Goal: Check status: Check status

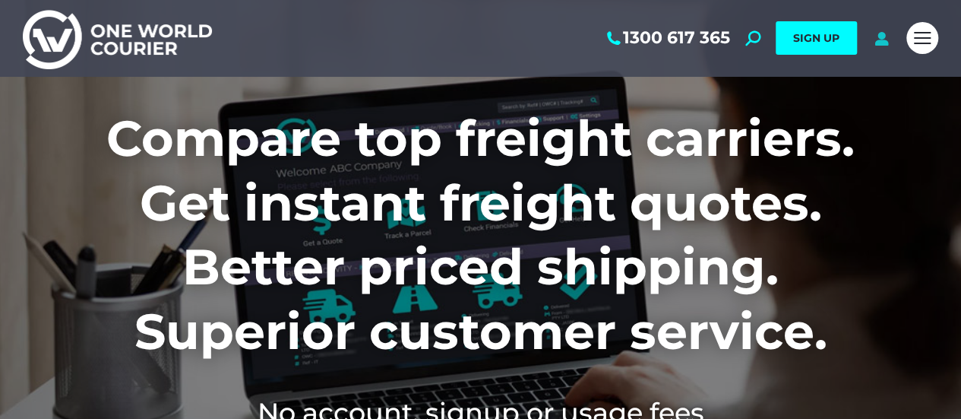
click at [885, 43] on icon at bounding box center [881, 37] width 19 height 15
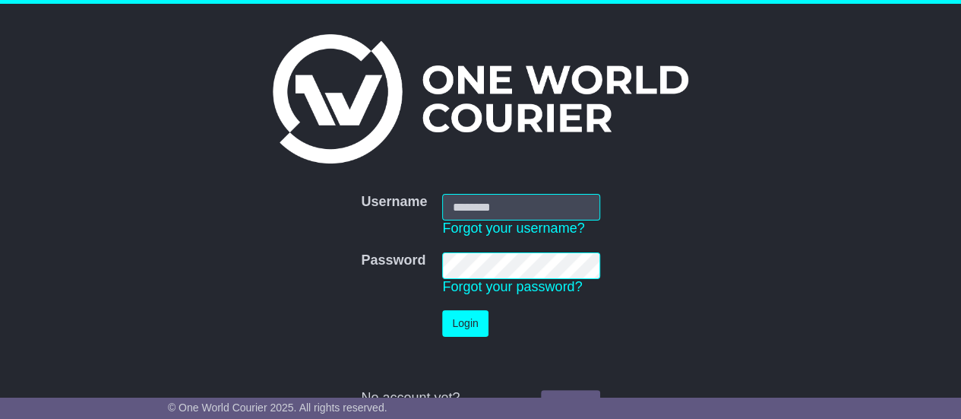
type input "**********"
click at [465, 324] on button "Login" at bounding box center [465, 323] width 46 height 27
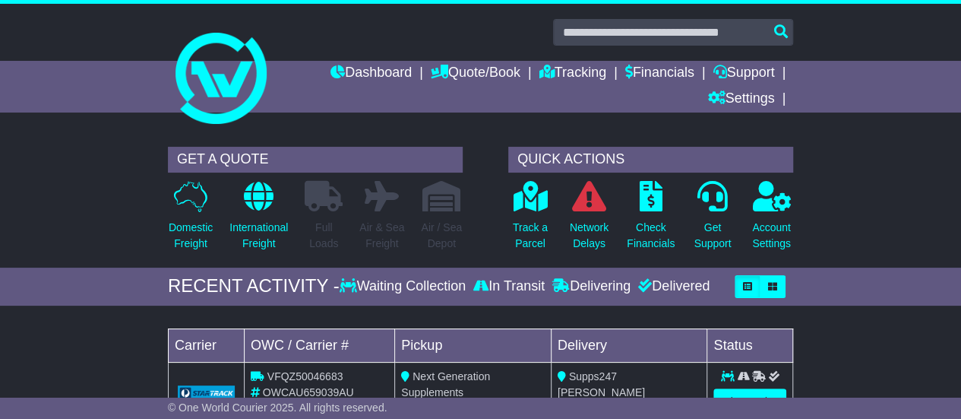
scroll to position [76, 0]
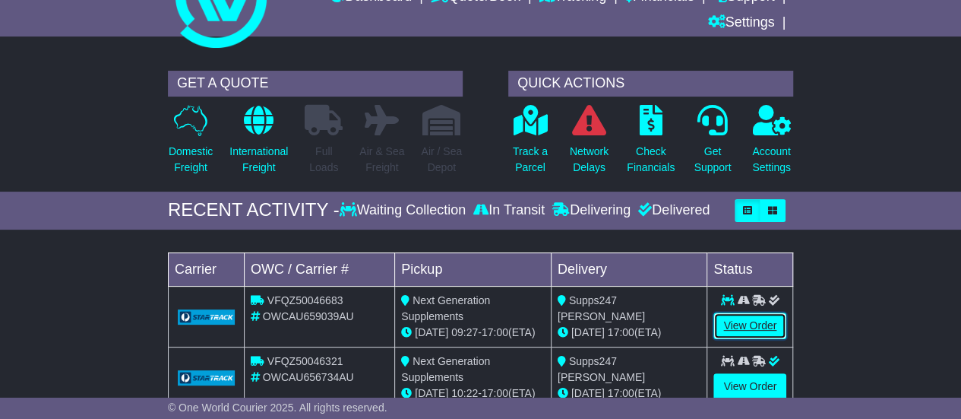
click at [739, 323] on link "View Order" at bounding box center [750, 325] width 73 height 27
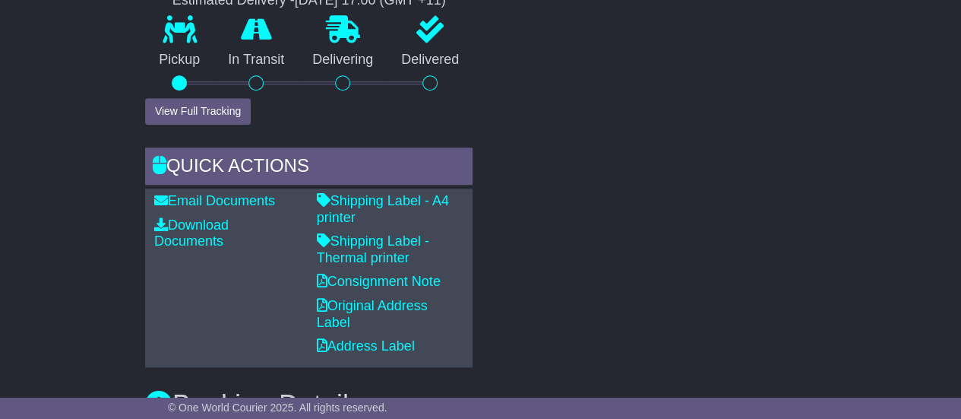
scroll to position [684, 0]
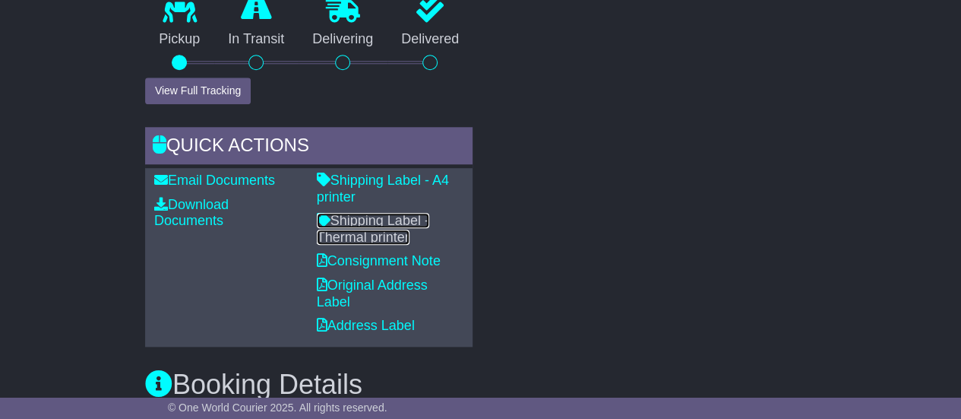
click at [394, 232] on link "Shipping Label - Thermal printer" at bounding box center [373, 229] width 112 height 32
